Goal: Task Accomplishment & Management: Use online tool/utility

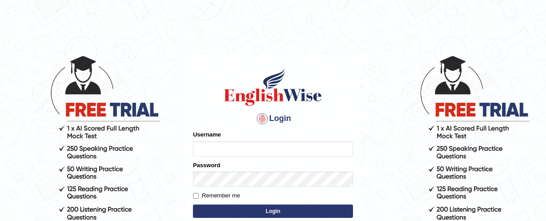
type input "humayra_parramatta"
click at [195, 189] on form "Please fix the following errors: Username humayra_parramatta Password Remember …" at bounding box center [273, 174] width 160 height 89
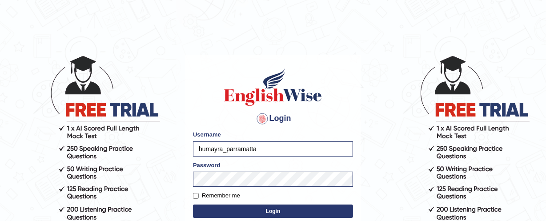
click at [195, 189] on form "Please fix the following errors: Username humayra_parramatta Password Remember …" at bounding box center [273, 174] width 160 height 89
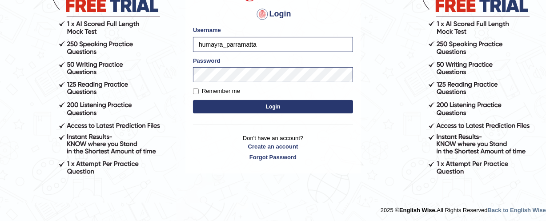
scroll to position [106, 0]
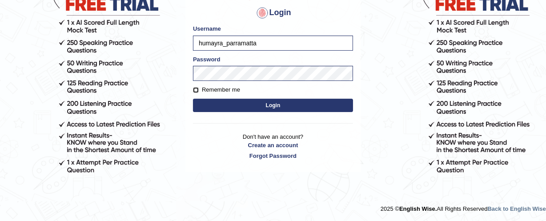
click at [194, 87] on input "Remember me" at bounding box center [196, 90] width 6 height 6
checkbox input "true"
click at [269, 105] on button "Login" at bounding box center [273, 105] width 160 height 13
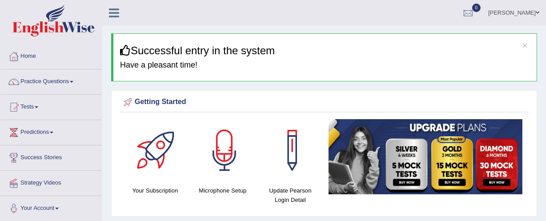
click at [74, 78] on link "Practice Questions" at bounding box center [50, 80] width 101 height 22
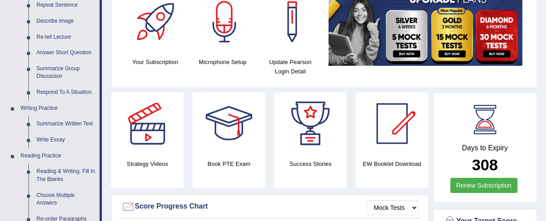
scroll to position [129, 0]
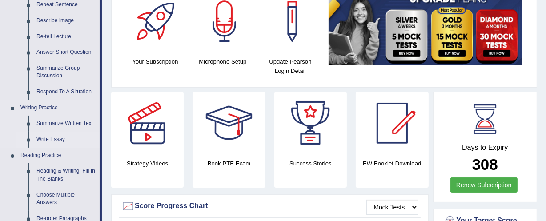
click at [49, 138] on link "Write Essay" at bounding box center [65, 140] width 67 height 16
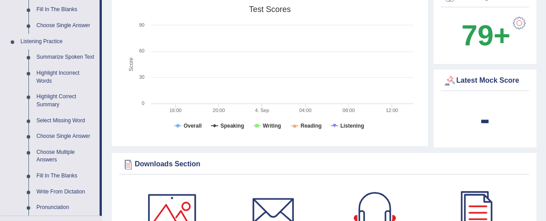
scroll to position [602, 0]
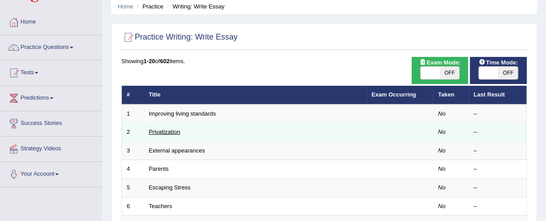
scroll to position [35, 0]
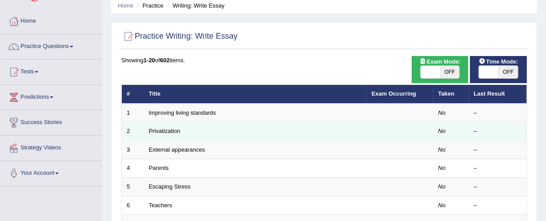
click at [157, 127] on td "Privatization" at bounding box center [255, 131] width 223 height 19
click at [173, 129] on link "Privatization" at bounding box center [165, 131] width 32 height 7
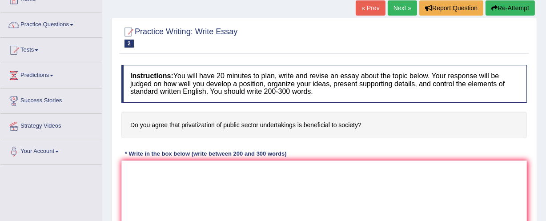
scroll to position [58, 0]
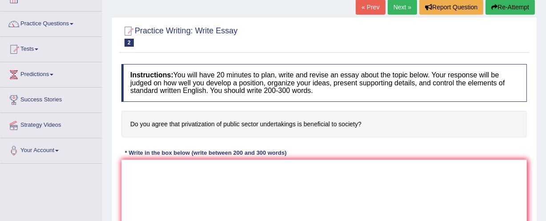
click at [393, 4] on link "Next »" at bounding box center [402, 7] width 29 height 15
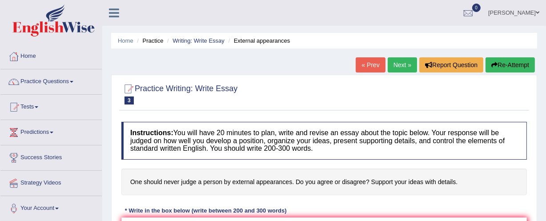
click at [371, 60] on link "« Prev" at bounding box center [370, 64] width 29 height 15
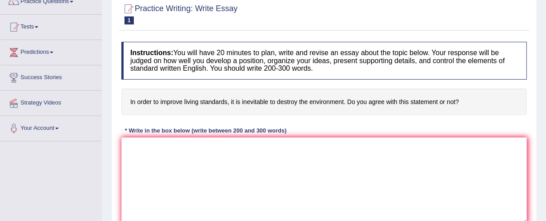
scroll to position [78, 0]
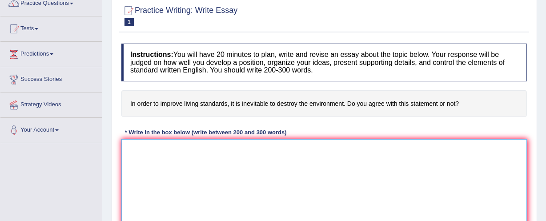
click at [132, 150] on textarea at bounding box center [323, 182] width 405 height 86
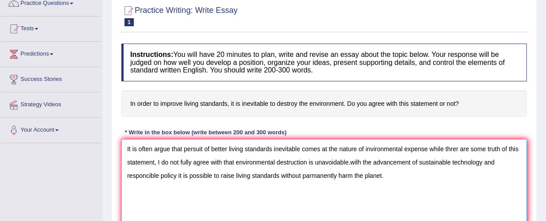
type textarea "It is often argue that persuit of better living standards inevitable comes at t…"
